Goal: Information Seeking & Learning: Learn about a topic

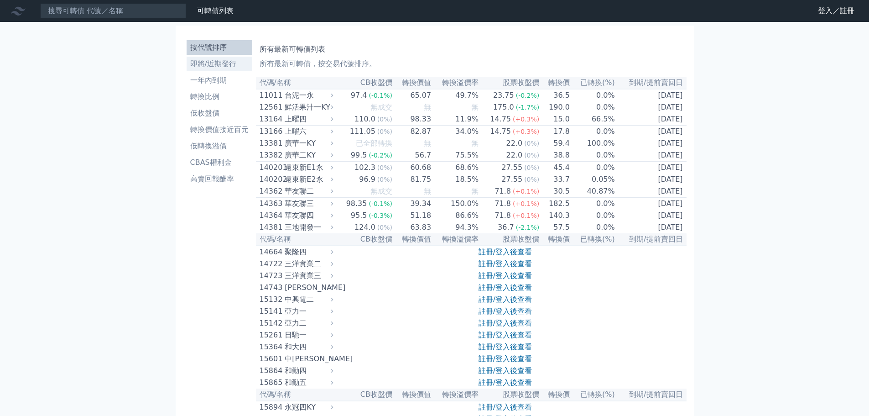
click at [230, 60] on li "即將/近期發行" at bounding box center [220, 63] width 66 height 11
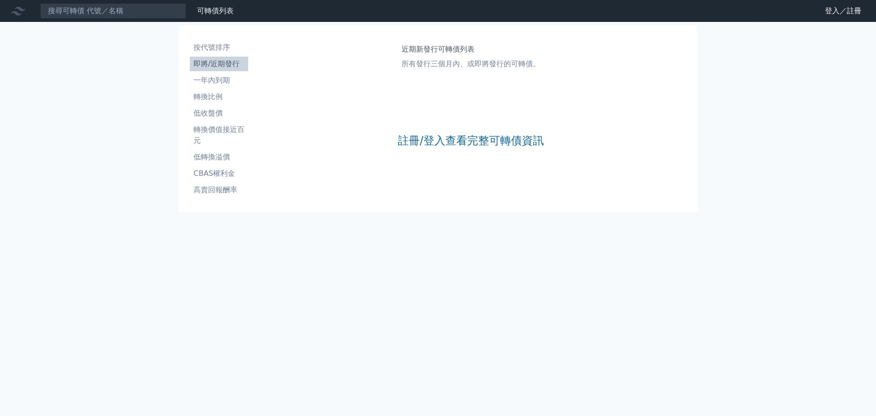
click at [427, 158] on div "註冊/登入查看完整可轉債資訊" at bounding box center [471, 140] width 146 height 120
click at [434, 141] on link "註冊/登入查看完整可轉債資訊" at bounding box center [471, 140] width 146 height 15
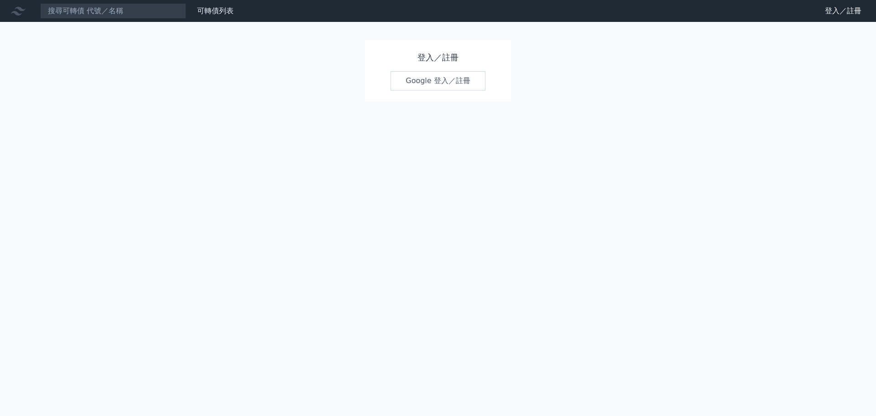
click at [433, 84] on link "Google 登入／註冊" at bounding box center [438, 80] width 95 height 19
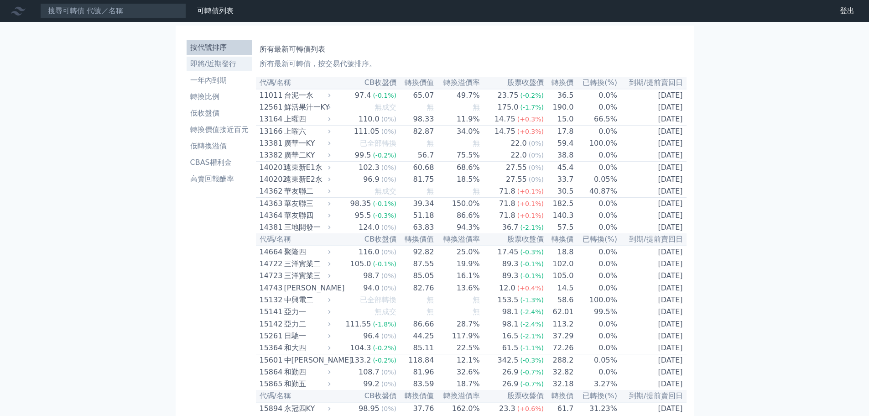
click at [217, 66] on li "即將/近期發行" at bounding box center [220, 63] width 66 height 11
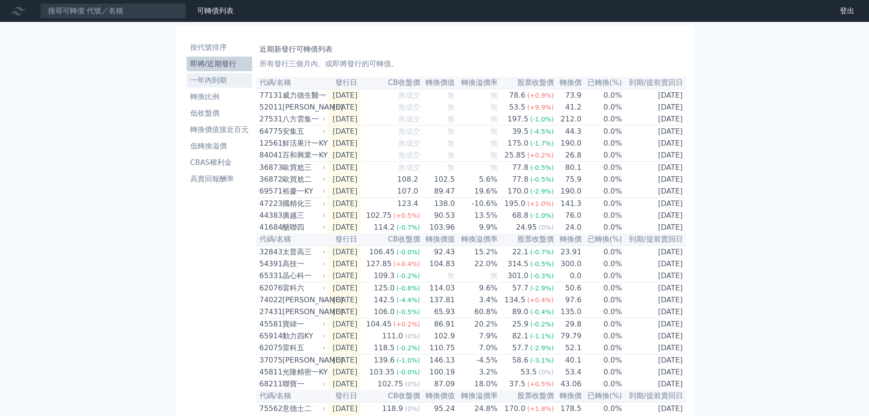
click at [240, 87] on link "一年內到期" at bounding box center [220, 80] width 66 height 15
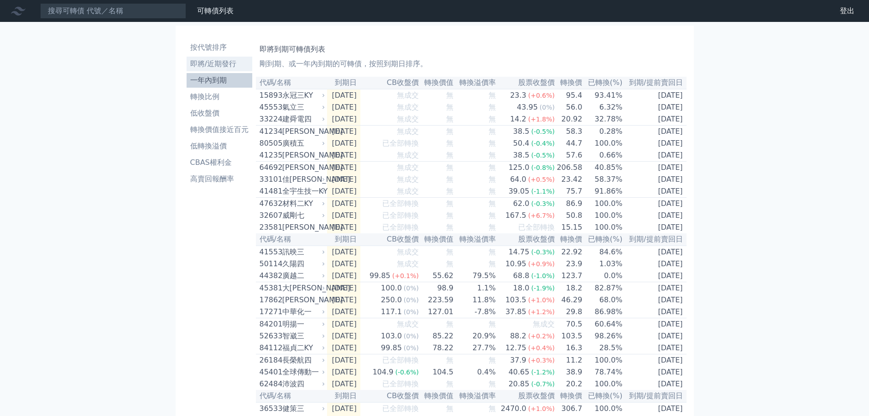
click at [224, 66] on li "即將/近期發行" at bounding box center [220, 63] width 66 height 11
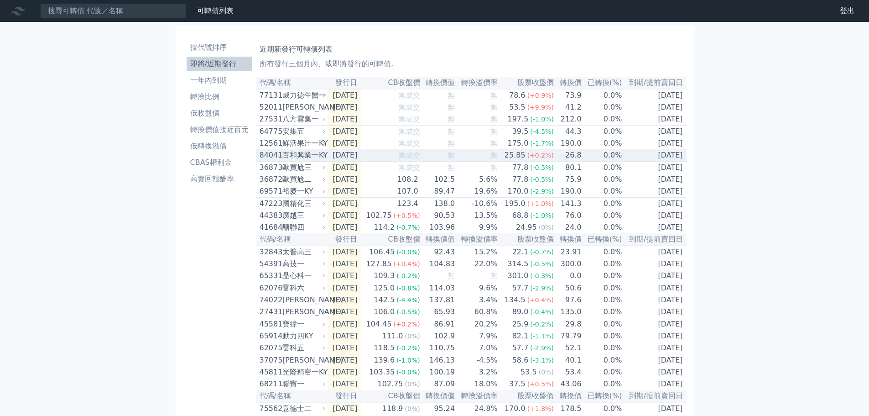
click at [383, 155] on td "無成交" at bounding box center [390, 155] width 59 height 12
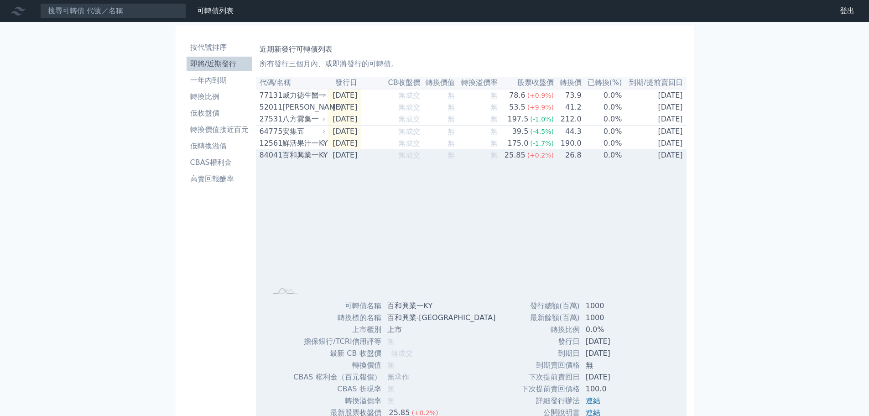
click at [325, 158] on icon at bounding box center [323, 154] width 5 height 5
